Goal: Task Accomplishment & Management: Manage account settings

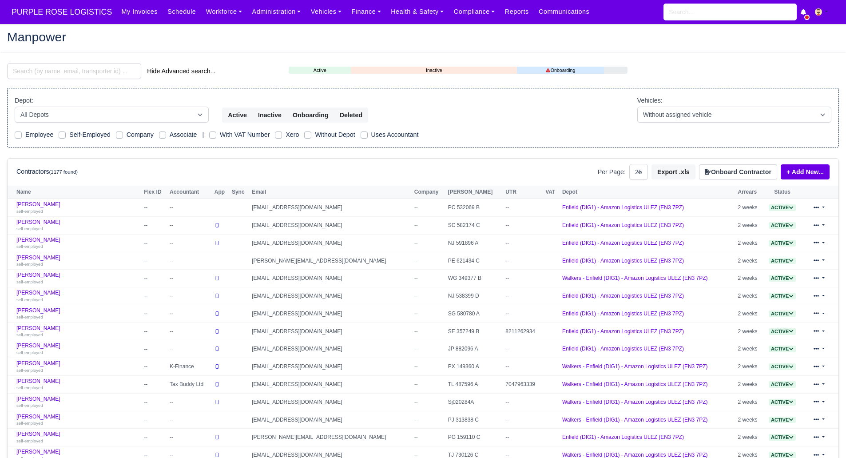
select select "25"
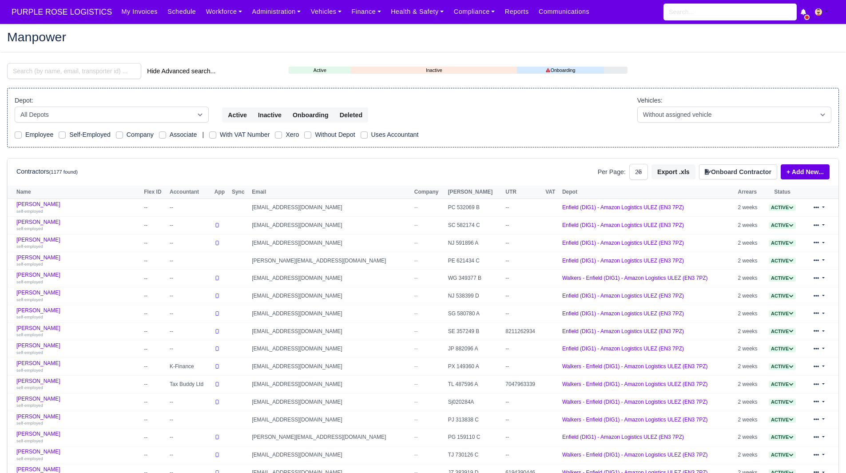
click at [97, 87] on div "Hide Advanced search... Active Inactive Onboarding Depot: All Depots DHP1 Enfie…" at bounding box center [422, 368] width 845 height 611
click at [101, 79] on input "search" at bounding box center [74, 71] width 134 height 16
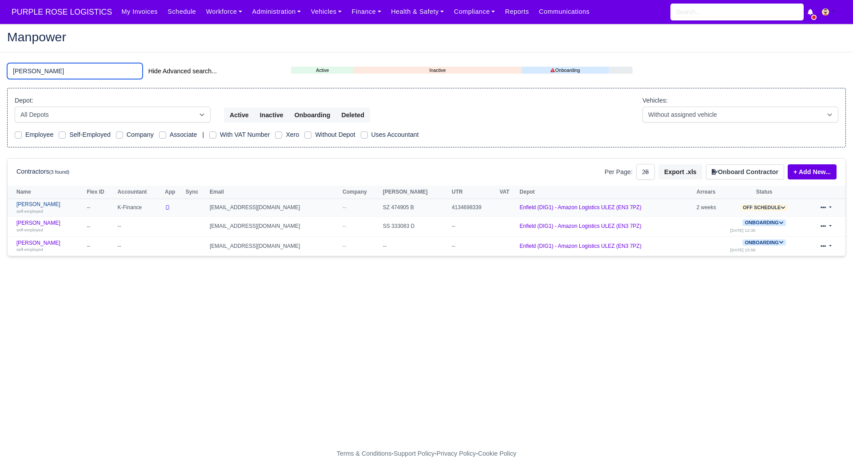
type input "[PERSON_NAME]"
click at [43, 203] on link "[PERSON_NAME] self-employed" at bounding box center [49, 207] width 66 height 13
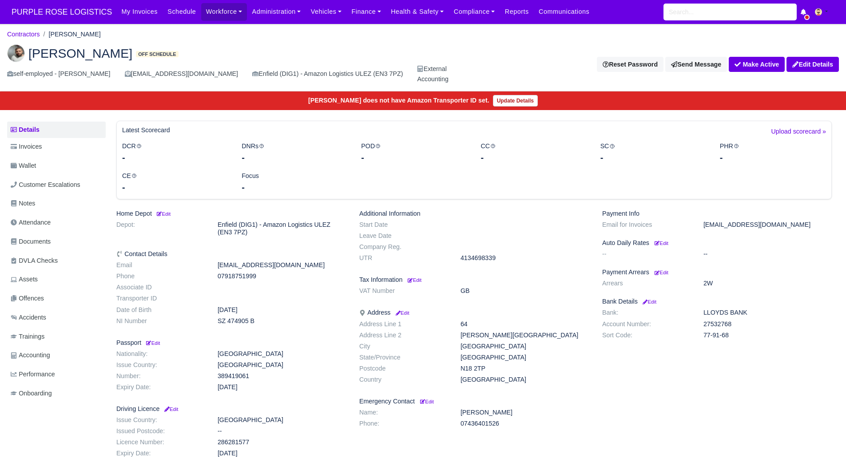
click at [780, 362] on div "Payment Info Email for Invoices [EMAIL_ADDRESS][DOMAIN_NAME] Auto Daily Rates E…" at bounding box center [717, 335] width 243 height 251
click at [746, 64] on button "Make Active" at bounding box center [757, 64] width 56 height 15
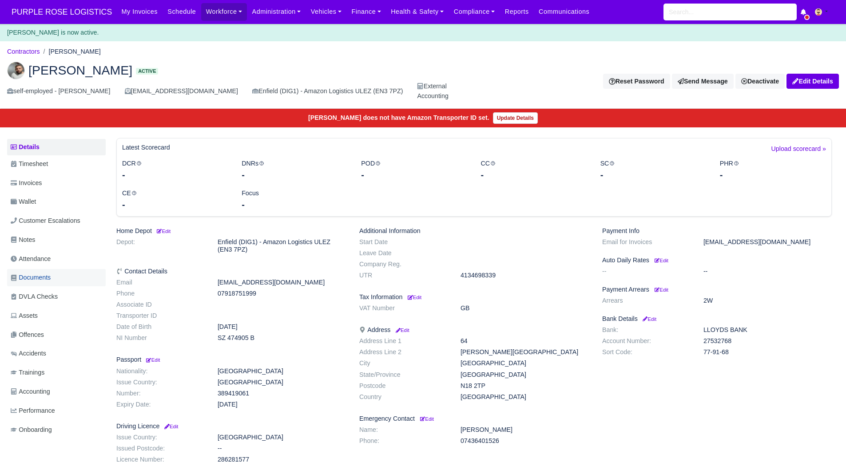
click at [76, 279] on link "Documents" at bounding box center [56, 277] width 99 height 17
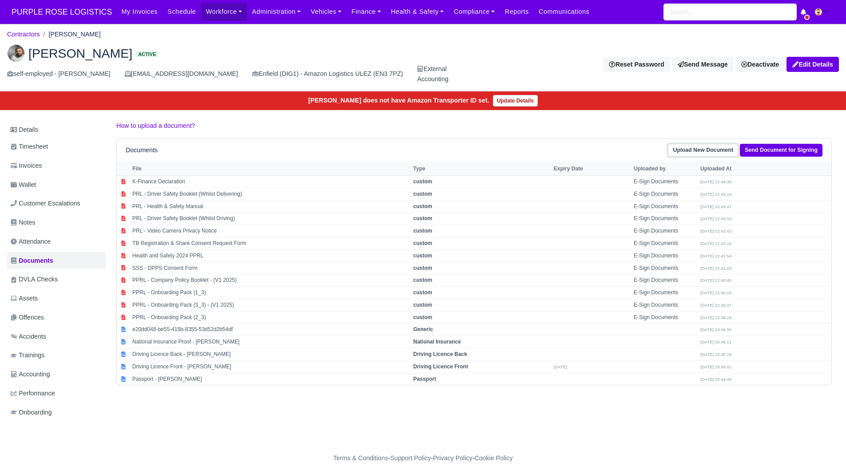
click at [717, 152] on link "Upload New Document" at bounding box center [703, 150] width 70 height 13
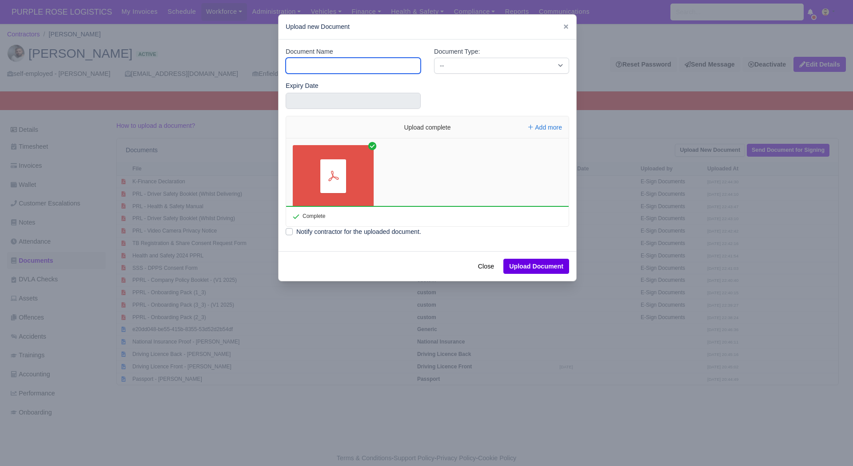
click at [314, 63] on input "Document Name" at bounding box center [353, 66] width 135 height 16
type input "RTW"
click at [466, 67] on select "-- Accounting Engagement Letter Age Verification Confirmation Background Check …" at bounding box center [501, 66] width 135 height 16
select select "right-to-work"
click at [473, 67] on select "-- Accounting Engagement Letter Age Verification Confirmation Background Check …" at bounding box center [501, 66] width 135 height 16
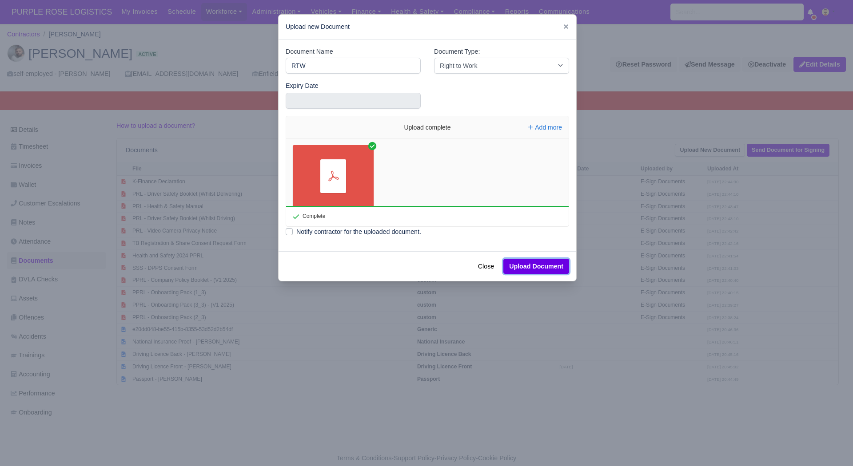
click at [546, 266] on button "Upload Document" at bounding box center [536, 266] width 66 height 15
